Goal: Obtain resource: Download file/media

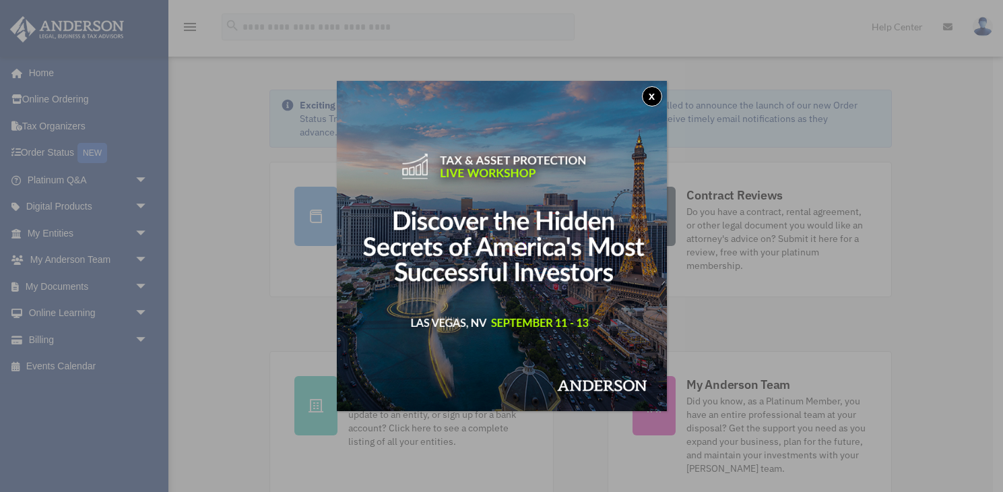
click at [645, 92] on button "x" at bounding box center [652, 96] width 20 height 20
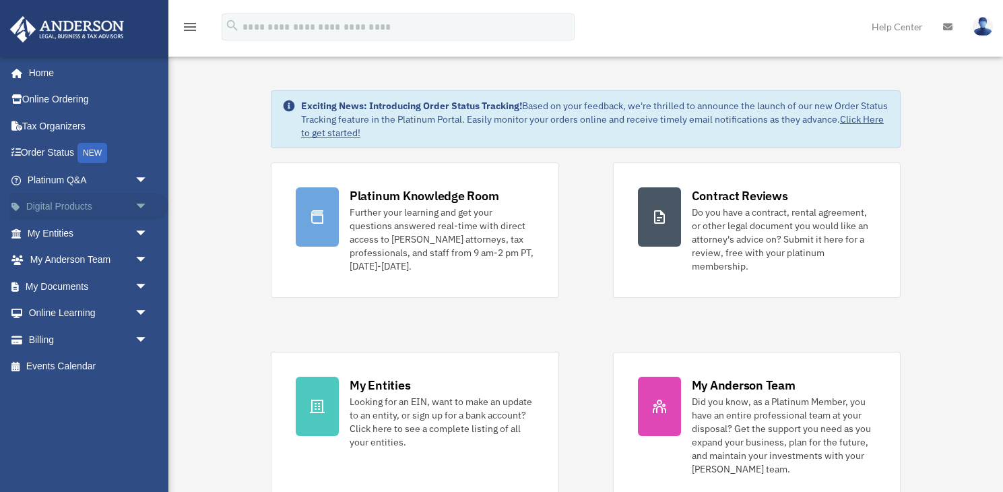
click at [65, 201] on link "Digital Products arrow_drop_down" at bounding box center [88, 206] width 159 height 27
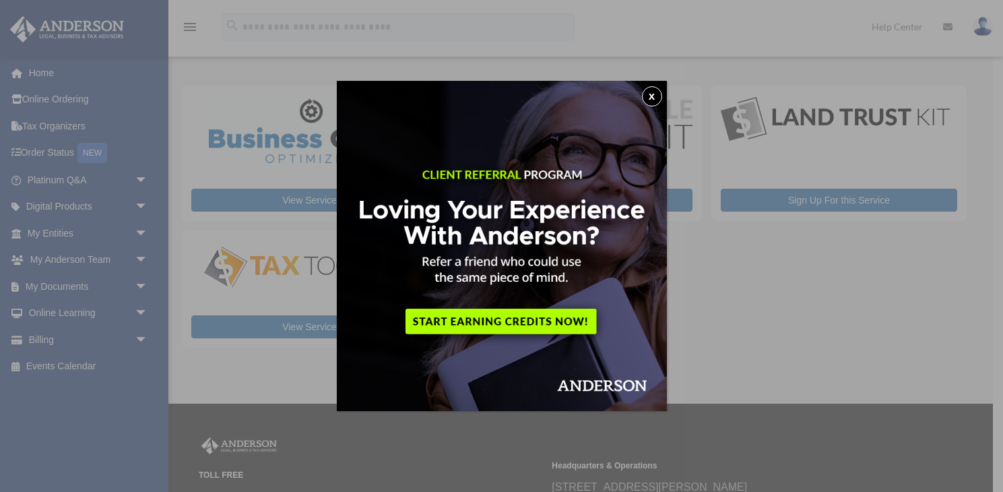
click at [653, 94] on button "x" at bounding box center [652, 96] width 20 height 20
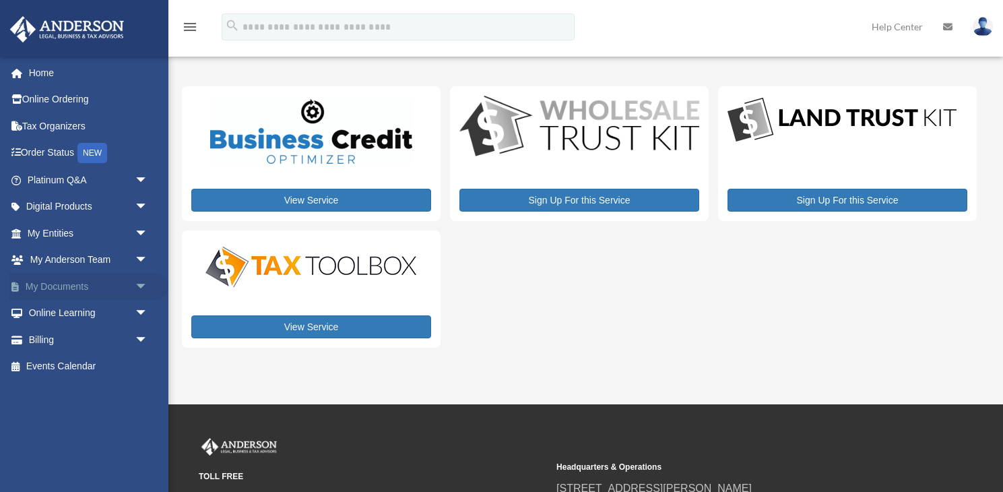
click at [72, 288] on link "My Documents arrow_drop_down" at bounding box center [88, 286] width 159 height 27
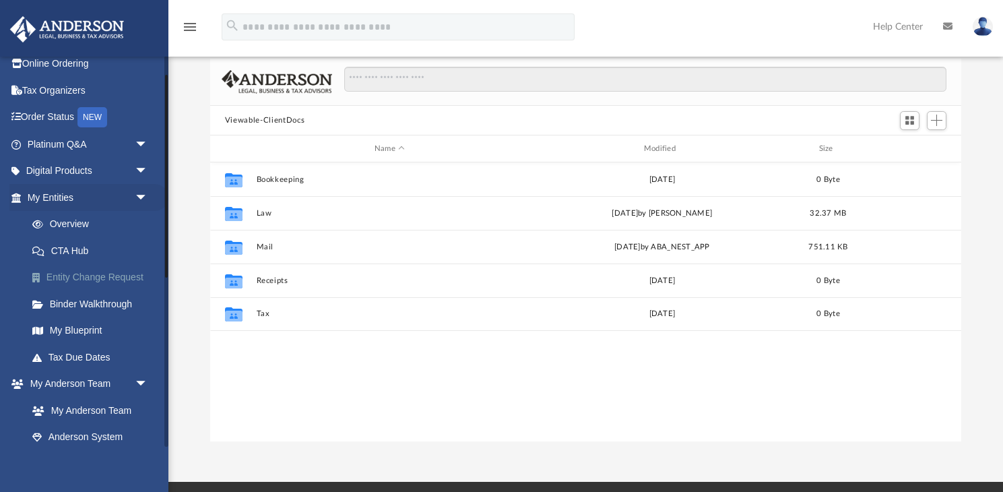
scroll to position [38, 0]
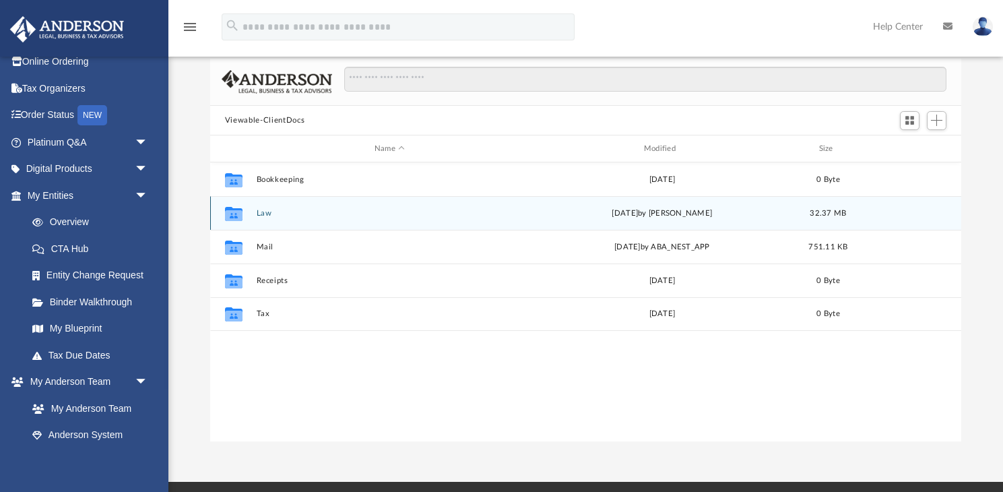
click at [263, 214] on button "Law" at bounding box center [389, 213] width 267 height 9
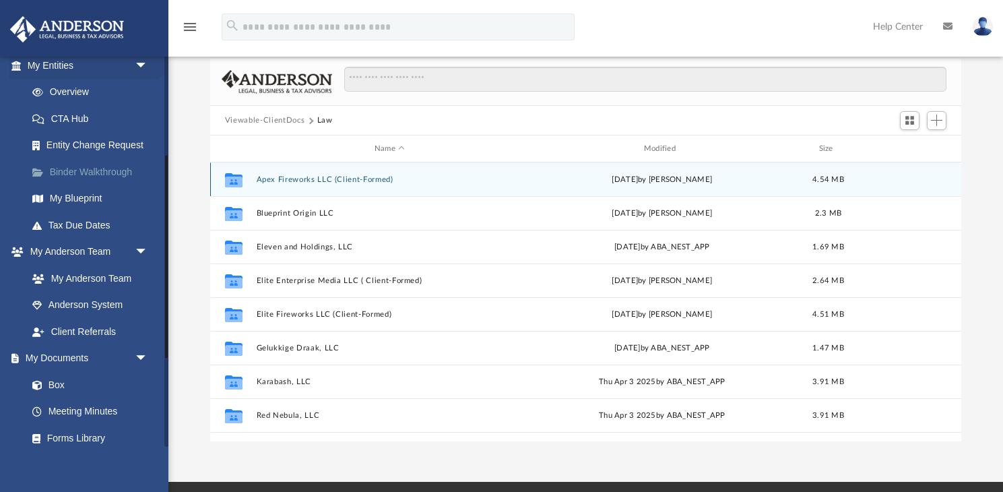
scroll to position [201, 0]
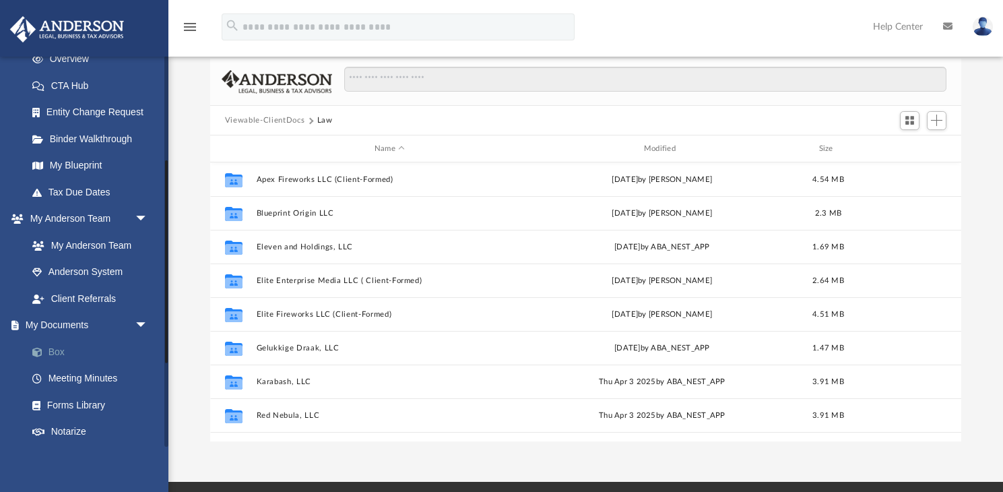
click at [59, 353] on link "Box" at bounding box center [94, 351] width 150 height 27
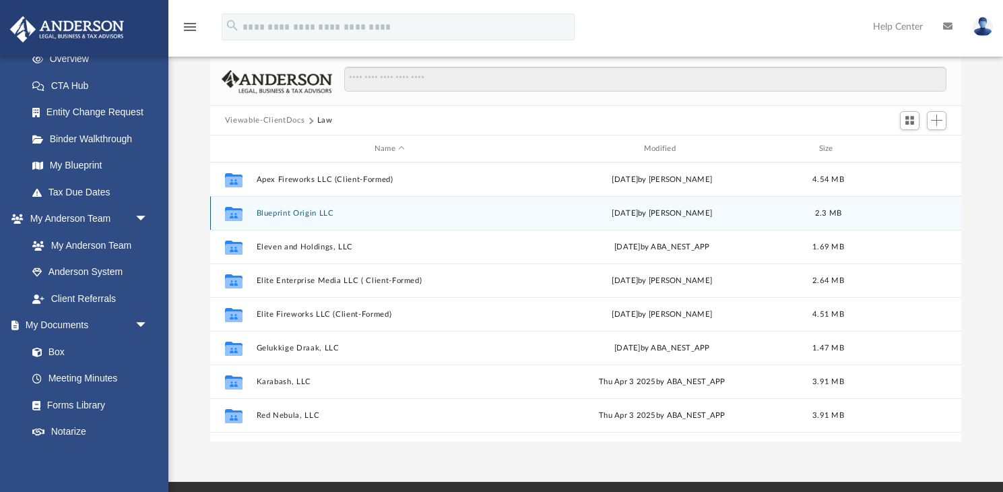
click at [319, 212] on button "Blueprint Origin LLC" at bounding box center [389, 213] width 267 height 9
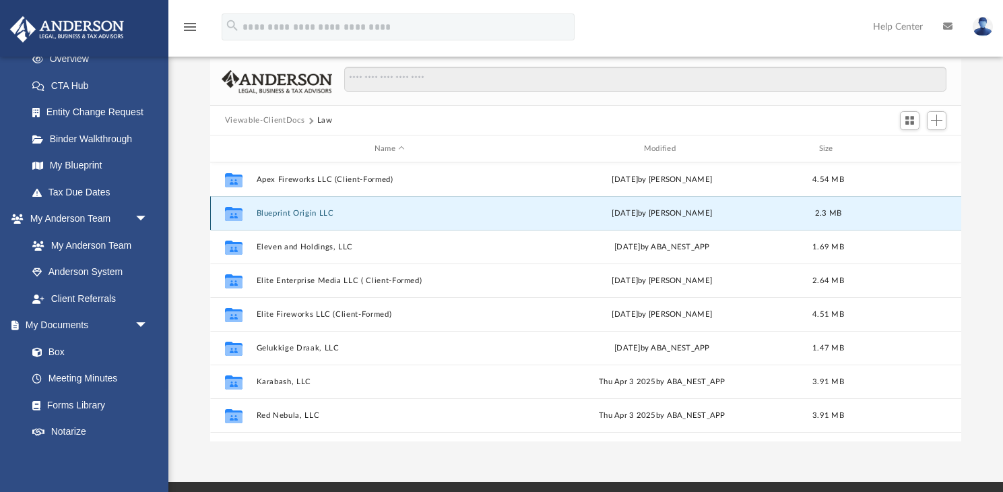
click at [319, 212] on button "Blueprint Origin LLC" at bounding box center [389, 213] width 267 height 9
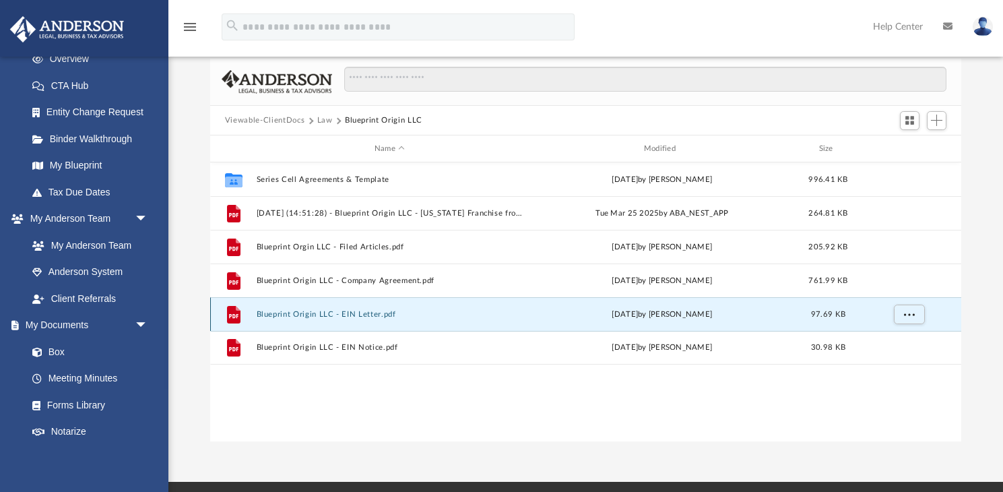
click at [362, 311] on button "Blueprint Origin LLC - EIN Letter.pdf" at bounding box center [389, 314] width 267 height 9
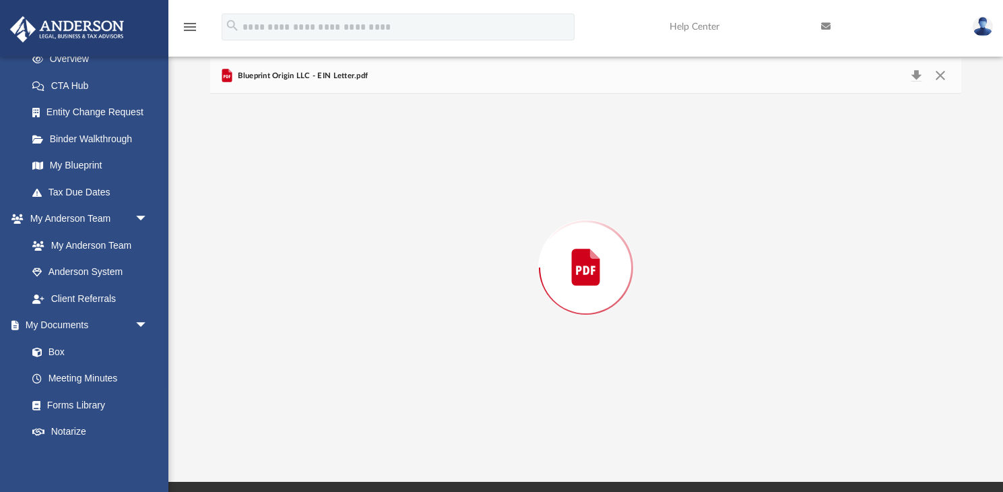
click at [362, 311] on div "Preview" at bounding box center [585, 268] width 751 height 348
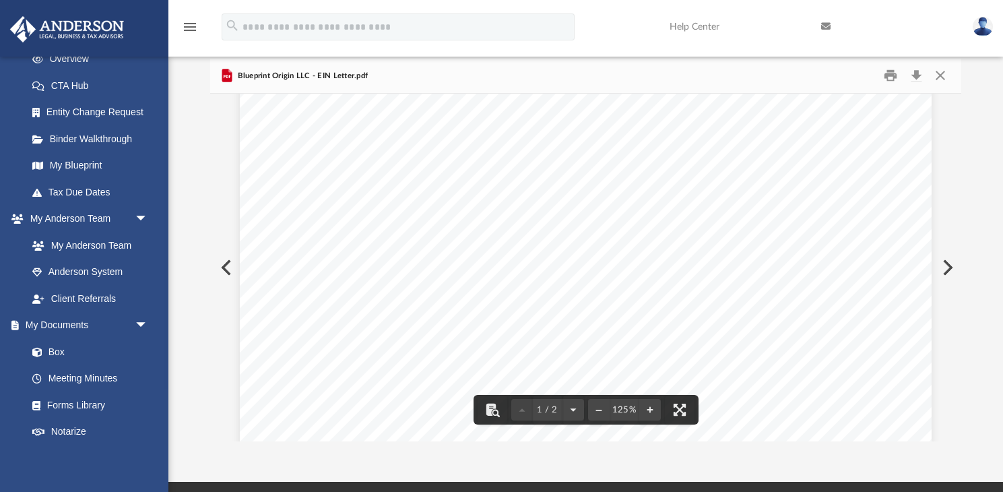
scroll to position [65, 0]
click at [946, 73] on button "Close" at bounding box center [941, 75] width 24 height 21
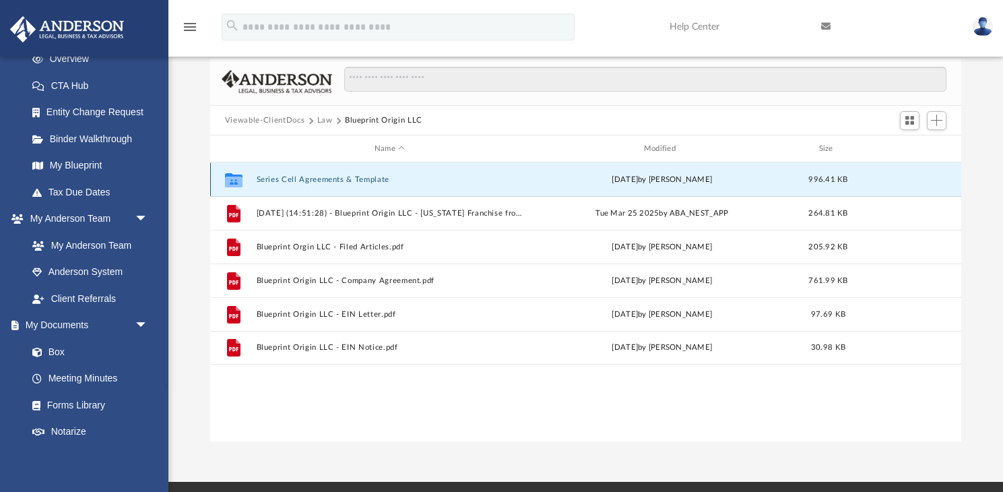
click at [315, 182] on button "Series Cell Agreements & Template" at bounding box center [389, 179] width 267 height 9
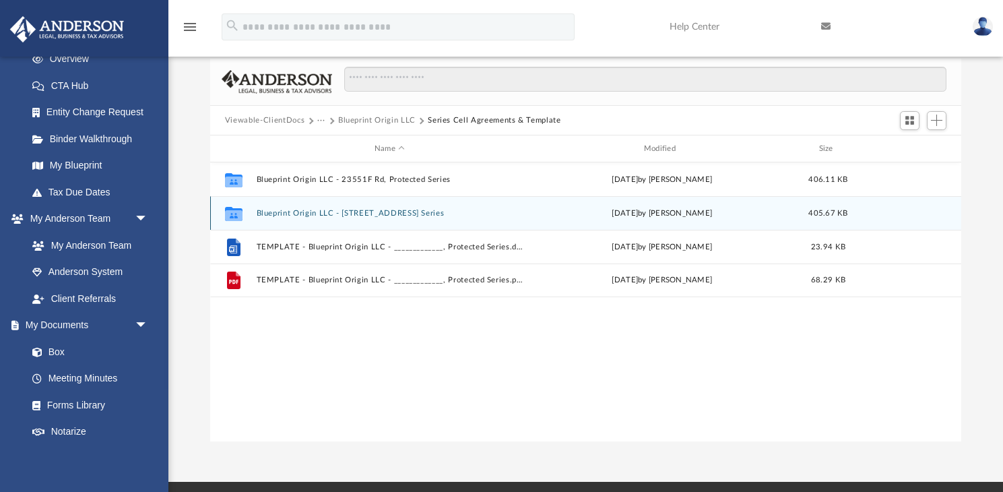
click at [367, 214] on button "Blueprint Origin LLC - 4203G Rd, Protected Series" at bounding box center [389, 213] width 267 height 9
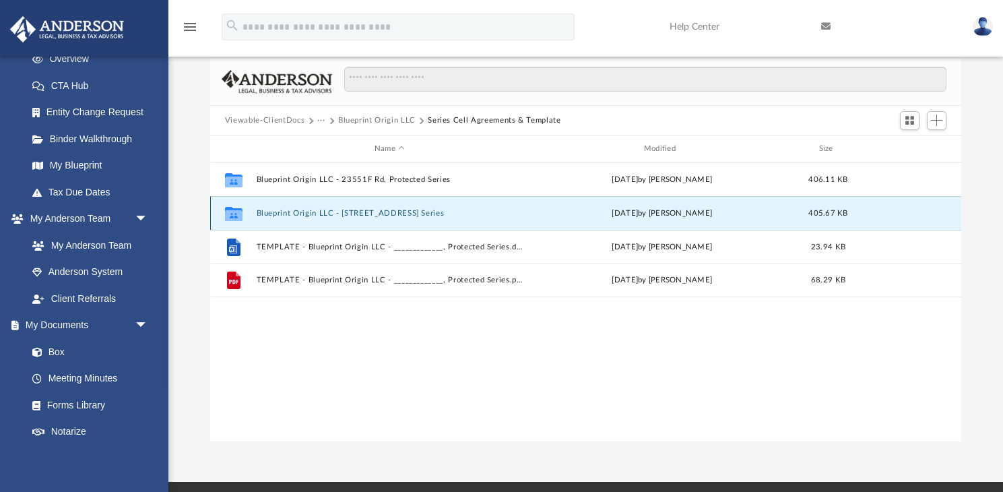
click at [367, 214] on button "Blueprint Origin LLC - 4203G Rd, Protected Series" at bounding box center [389, 213] width 267 height 9
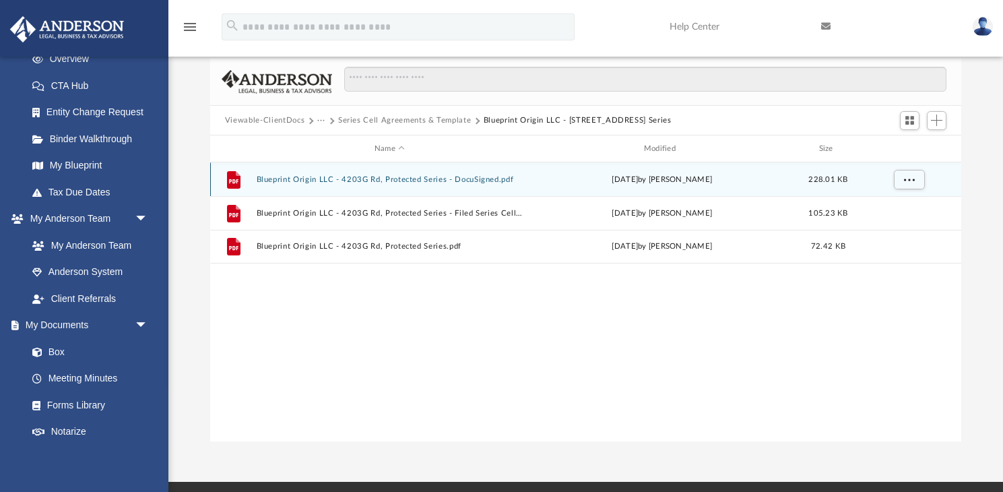
click at [395, 180] on button "Blueprint Origin LLC - 4203G Rd, Protected Series - DocuSigned.pdf" at bounding box center [389, 179] width 267 height 9
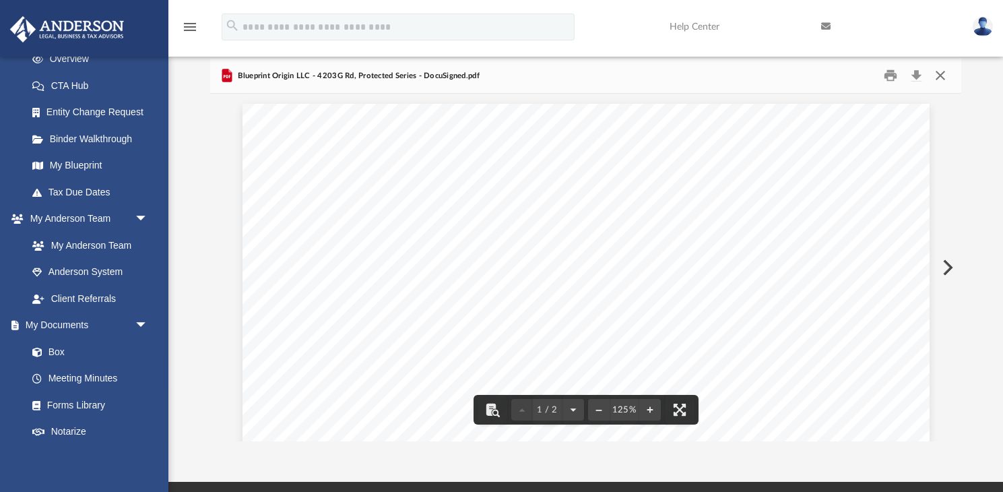
click at [932, 83] on button "Close" at bounding box center [941, 75] width 24 height 21
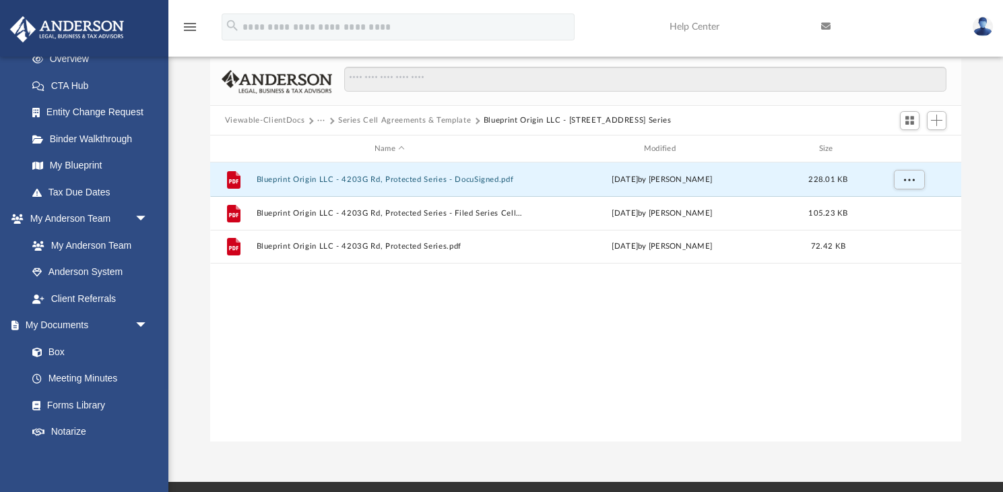
click at [274, 117] on button "Viewable-ClientDocs" at bounding box center [265, 121] width 80 height 12
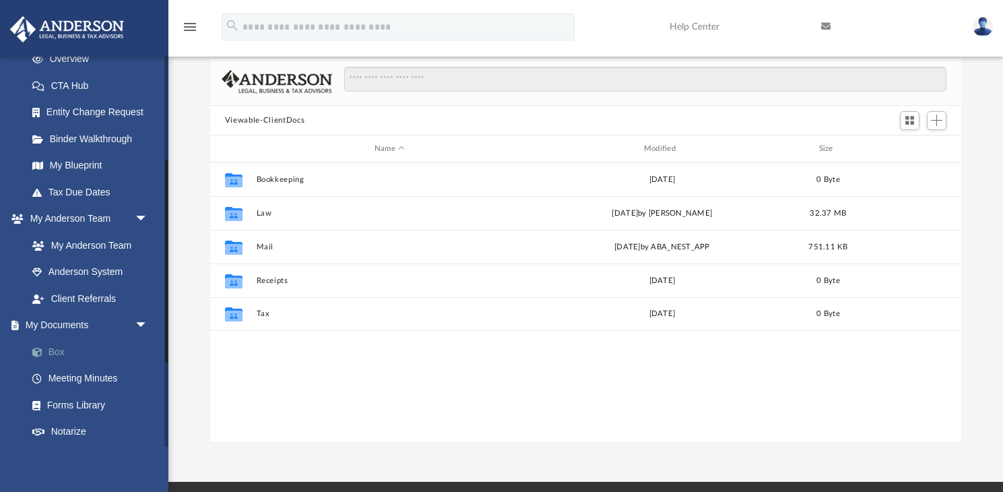
click at [63, 352] on link "Box" at bounding box center [94, 351] width 150 height 27
click at [52, 354] on link "Box" at bounding box center [94, 351] width 150 height 27
click at [51, 354] on link "Box" at bounding box center [94, 351] width 150 height 27
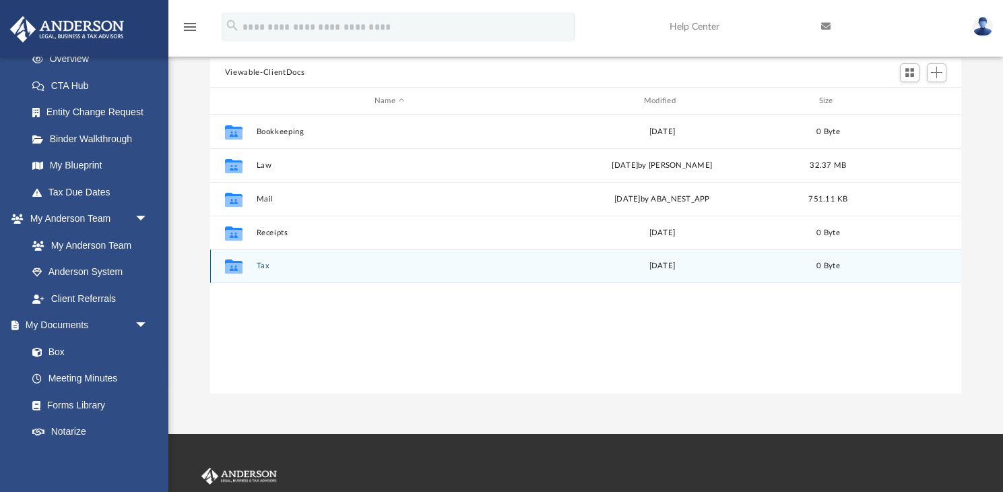
scroll to position [189, 0]
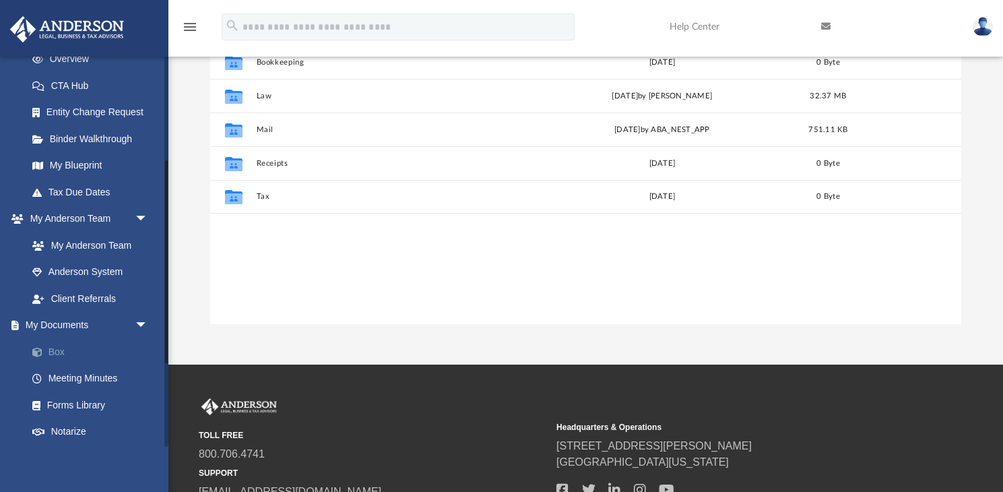
click at [49, 350] on link "Box" at bounding box center [94, 351] width 150 height 27
click at [52, 351] on link "Box" at bounding box center [94, 351] width 150 height 27
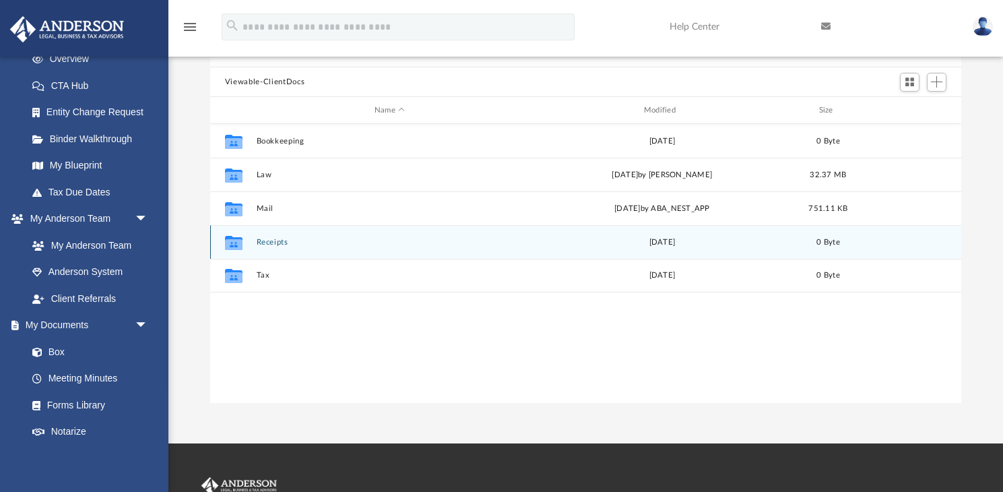
scroll to position [71, 0]
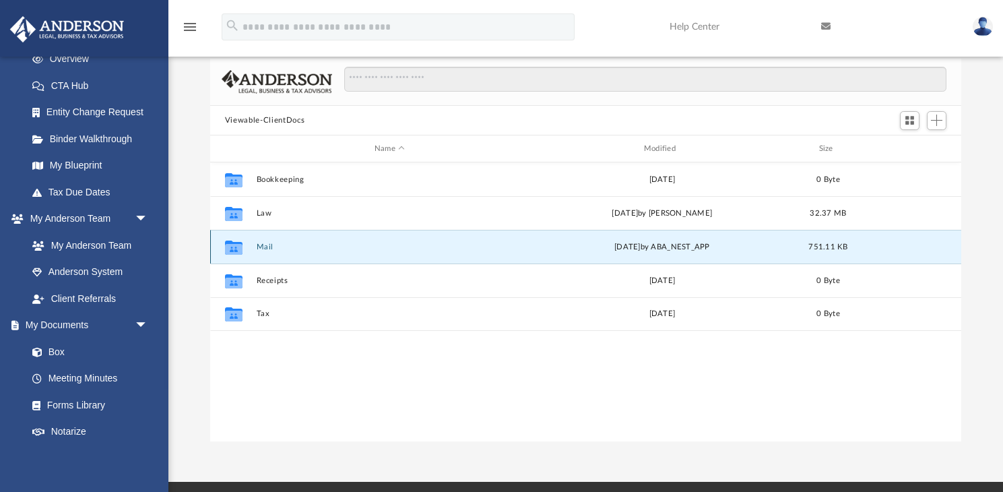
click at [267, 243] on button "Mail" at bounding box center [389, 247] width 267 height 9
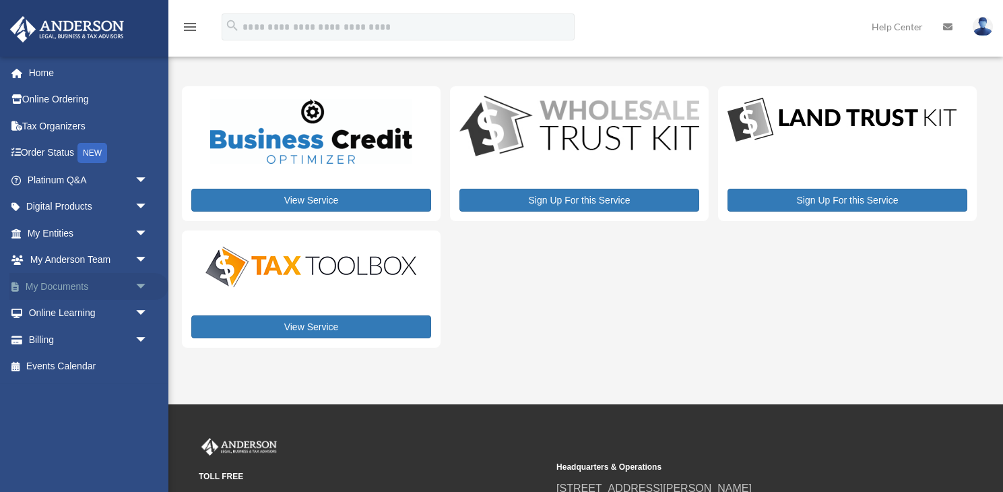
click at [135, 287] on span "arrow_drop_down" at bounding box center [148, 287] width 27 height 28
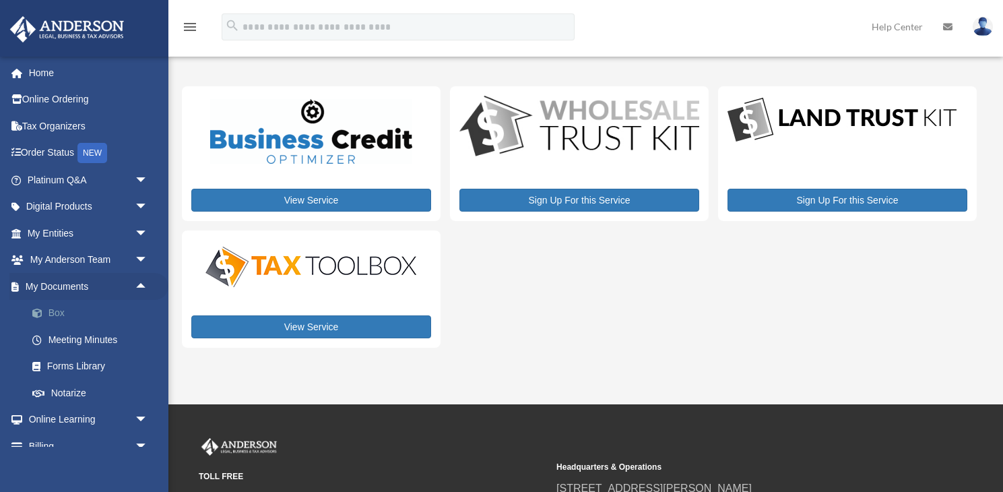
click at [53, 314] on link "Box" at bounding box center [94, 313] width 150 height 27
click at [56, 313] on link "Box" at bounding box center [94, 313] width 150 height 27
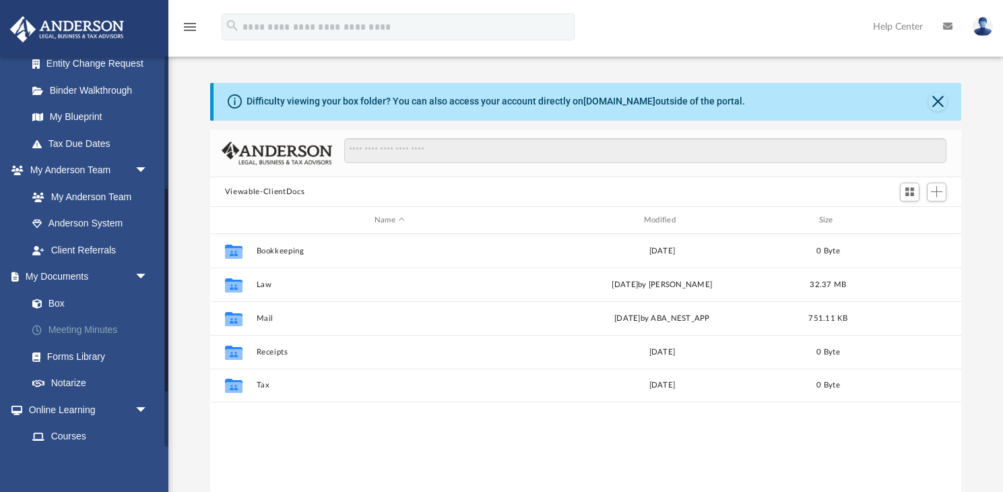
scroll to position [257, 0]
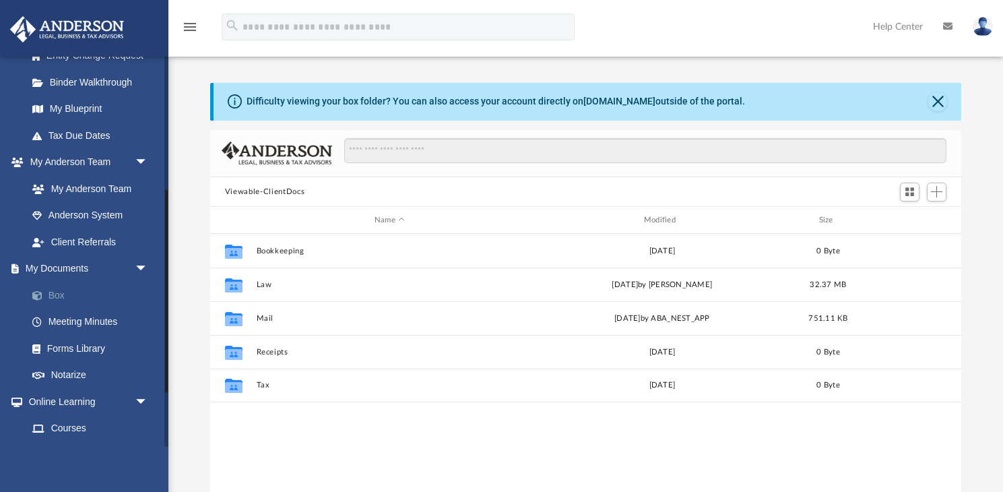
click at [40, 295] on span at bounding box center [44, 295] width 9 height 9
click at [52, 300] on link "Box" at bounding box center [94, 295] width 150 height 27
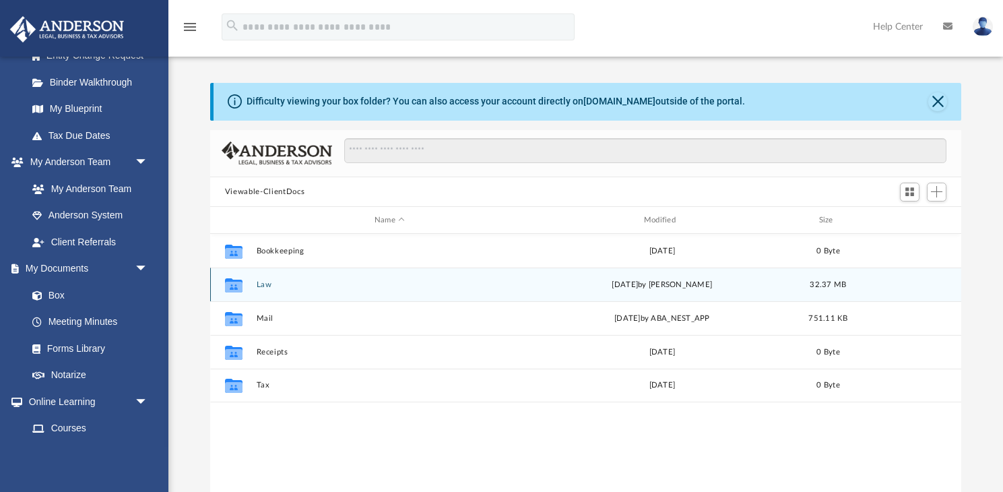
click at [268, 287] on button "Law" at bounding box center [389, 284] width 267 height 9
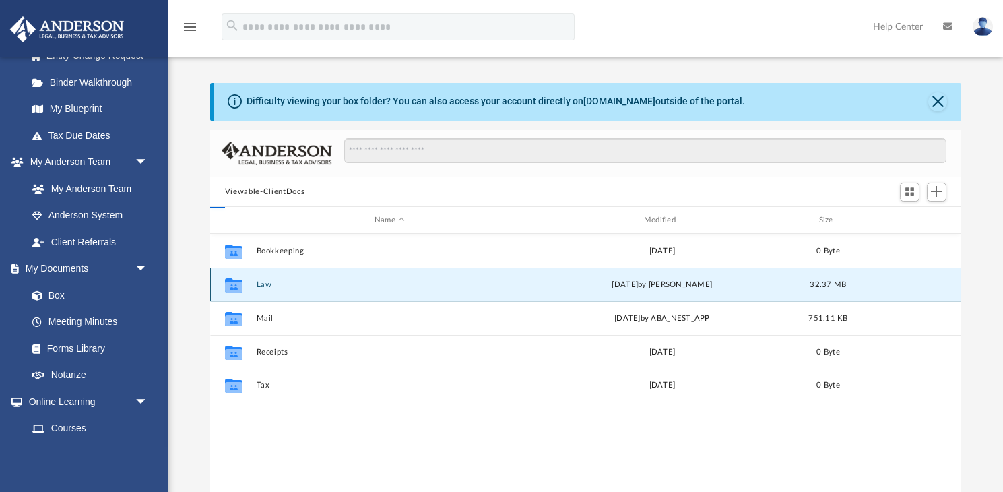
click at [268, 287] on button "Law" at bounding box center [389, 284] width 267 height 9
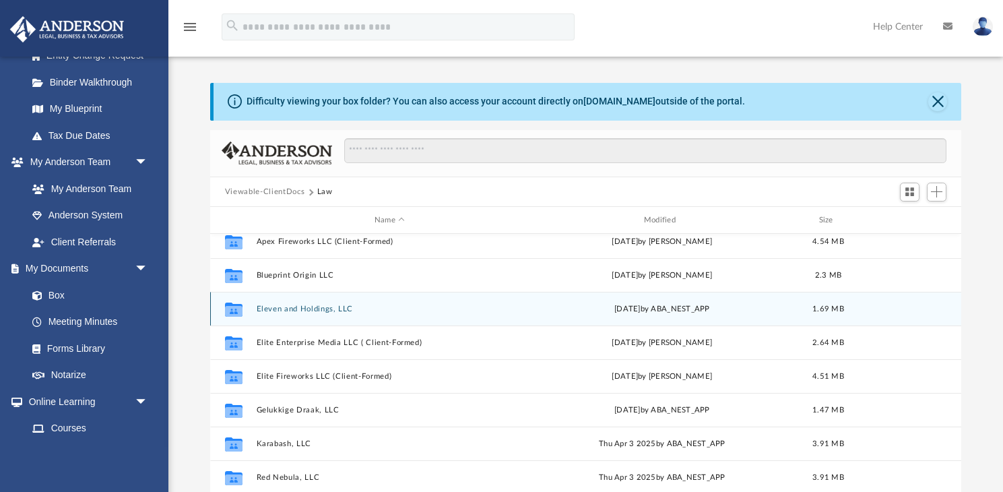
scroll to position [0, 0]
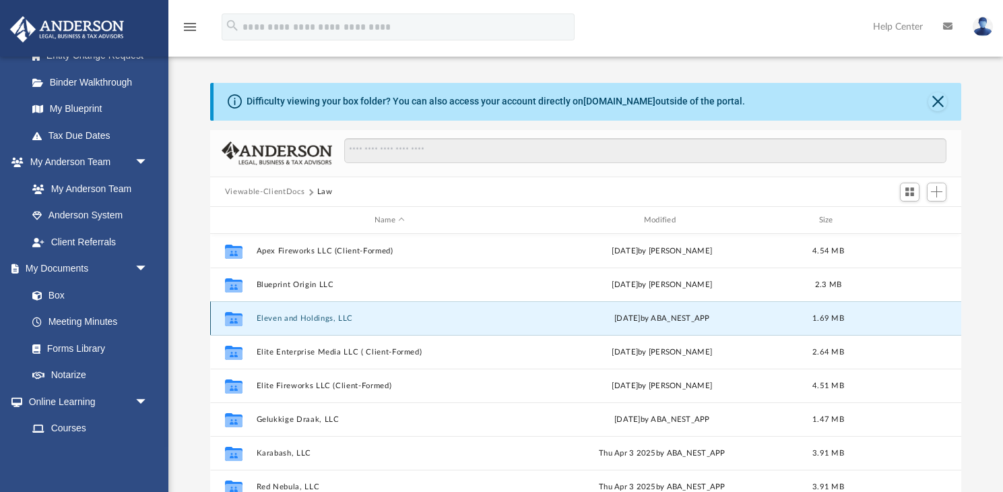
click at [316, 321] on button "Eleven and Holdings, LLC" at bounding box center [389, 318] width 267 height 9
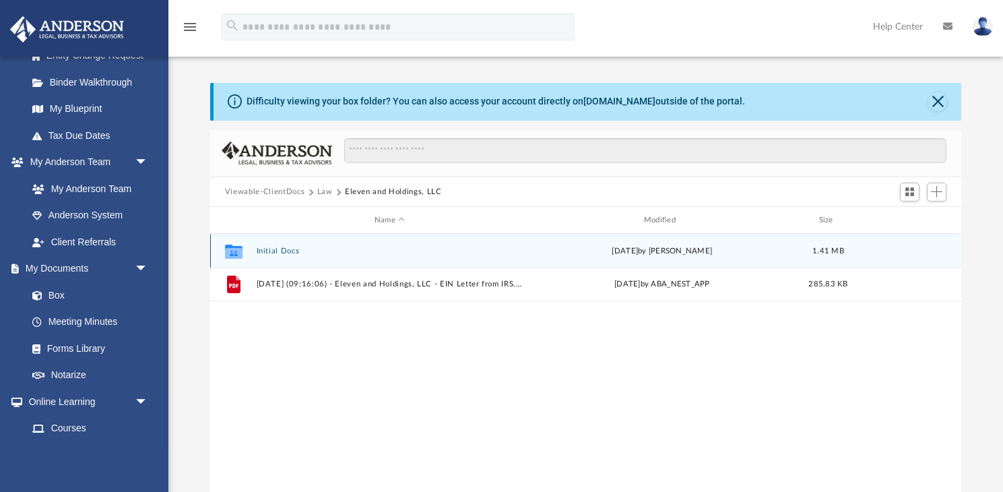
click at [267, 251] on button "Initial Docs" at bounding box center [389, 251] width 267 height 9
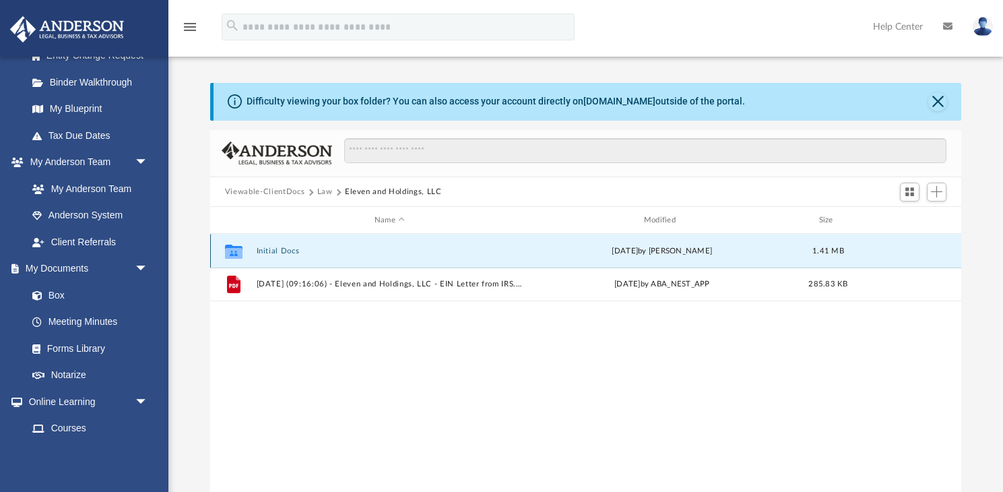
click at [267, 251] on button "Initial Docs" at bounding box center [389, 251] width 267 height 9
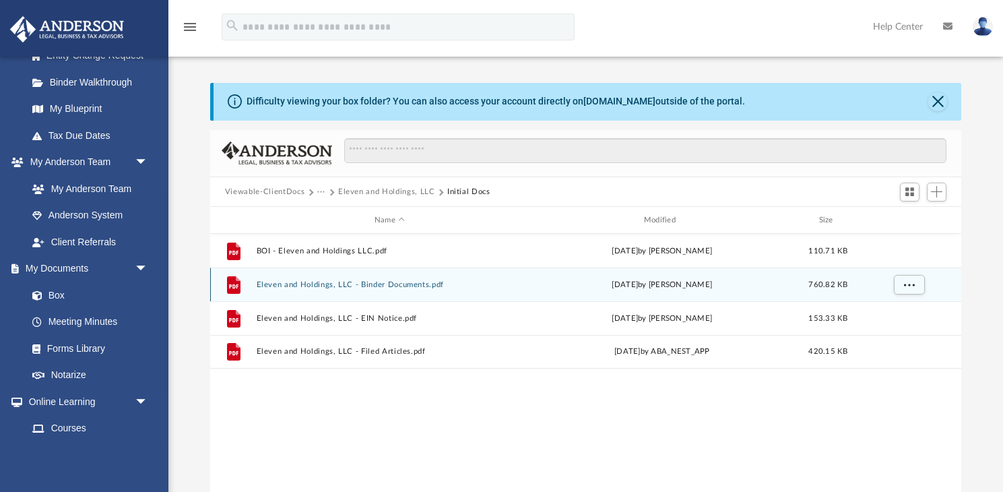
click at [366, 288] on button "Eleven and Holdings, LLC - Binder Documents.pdf" at bounding box center [389, 284] width 267 height 9
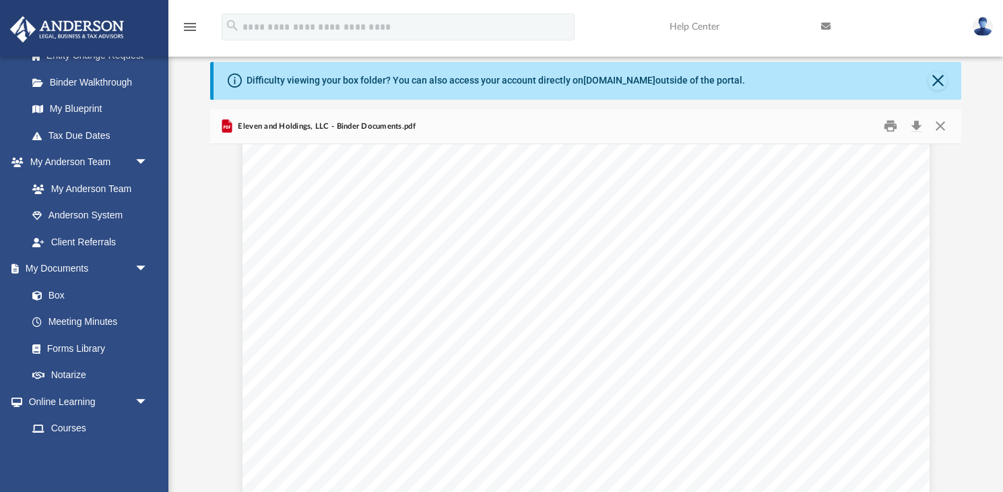
scroll to position [11877, 0]
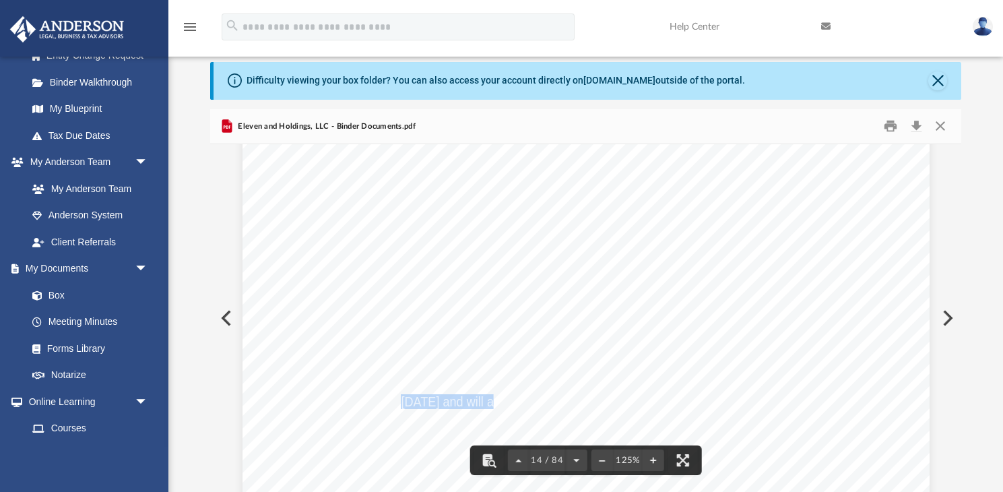
drag, startPoint x: 404, startPoint y: 400, endPoint x: 501, endPoint y: 394, distance: 97.2
click at [501, 395] on span "is effective on [DATE] and will apply to any Additional Member admitted in acco…" at bounding box center [555, 401] width 464 height 13
